Goal: Find specific page/section: Find specific page/section

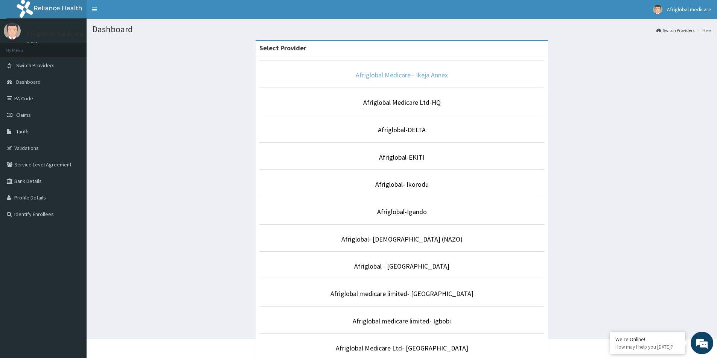
click at [376, 74] on link "Afriglobal Medicare - Ikeja Annex" at bounding box center [401, 75] width 92 height 9
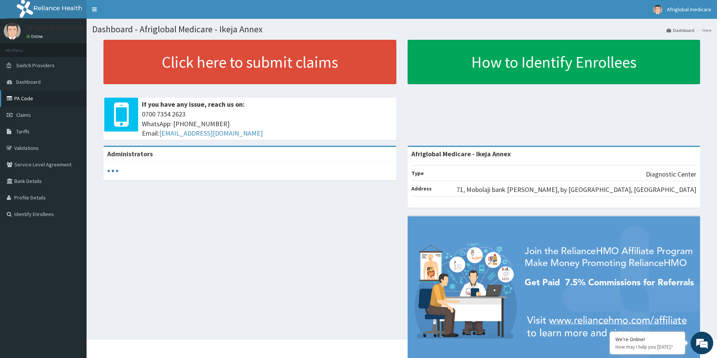
click at [28, 97] on link "PA Code" at bounding box center [43, 98] width 87 height 17
